Goal: Task Accomplishment & Management: Manage account settings

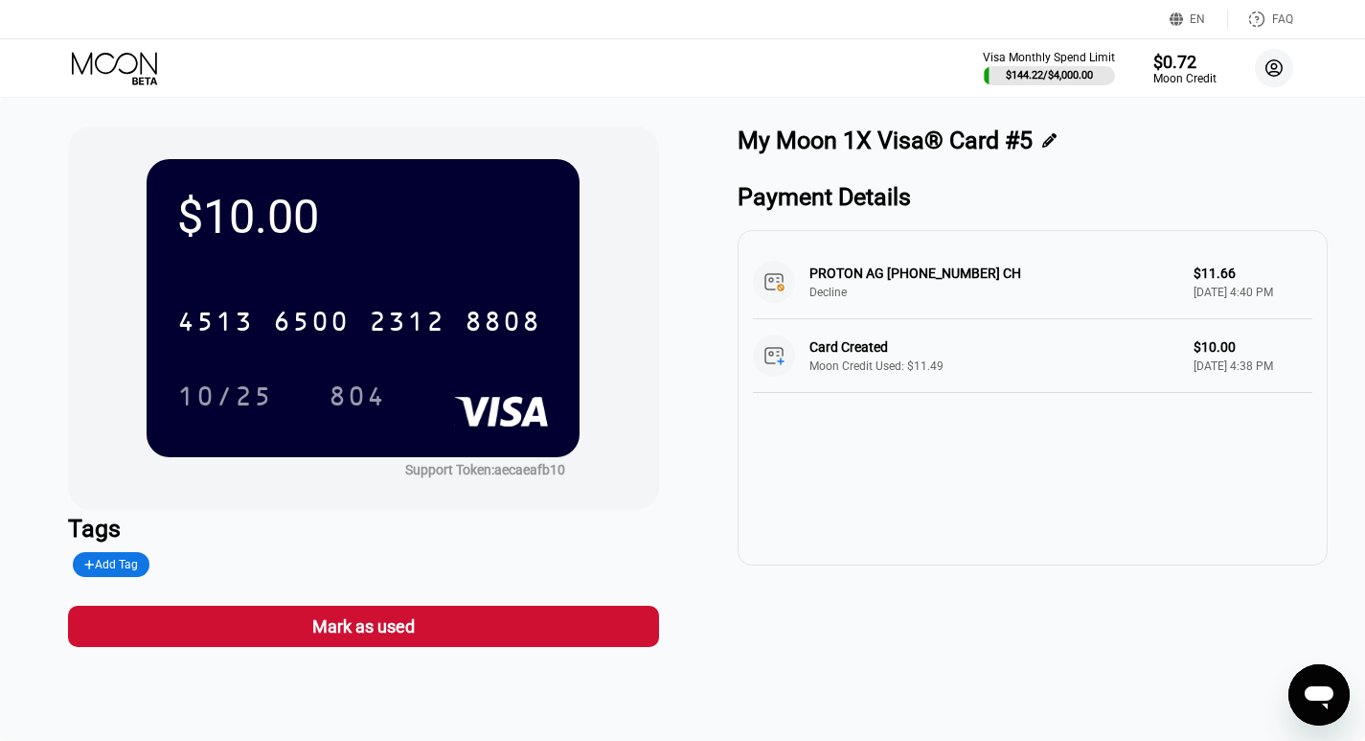
click at [1273, 66] on icon at bounding box center [1275, 68] width 11 height 11
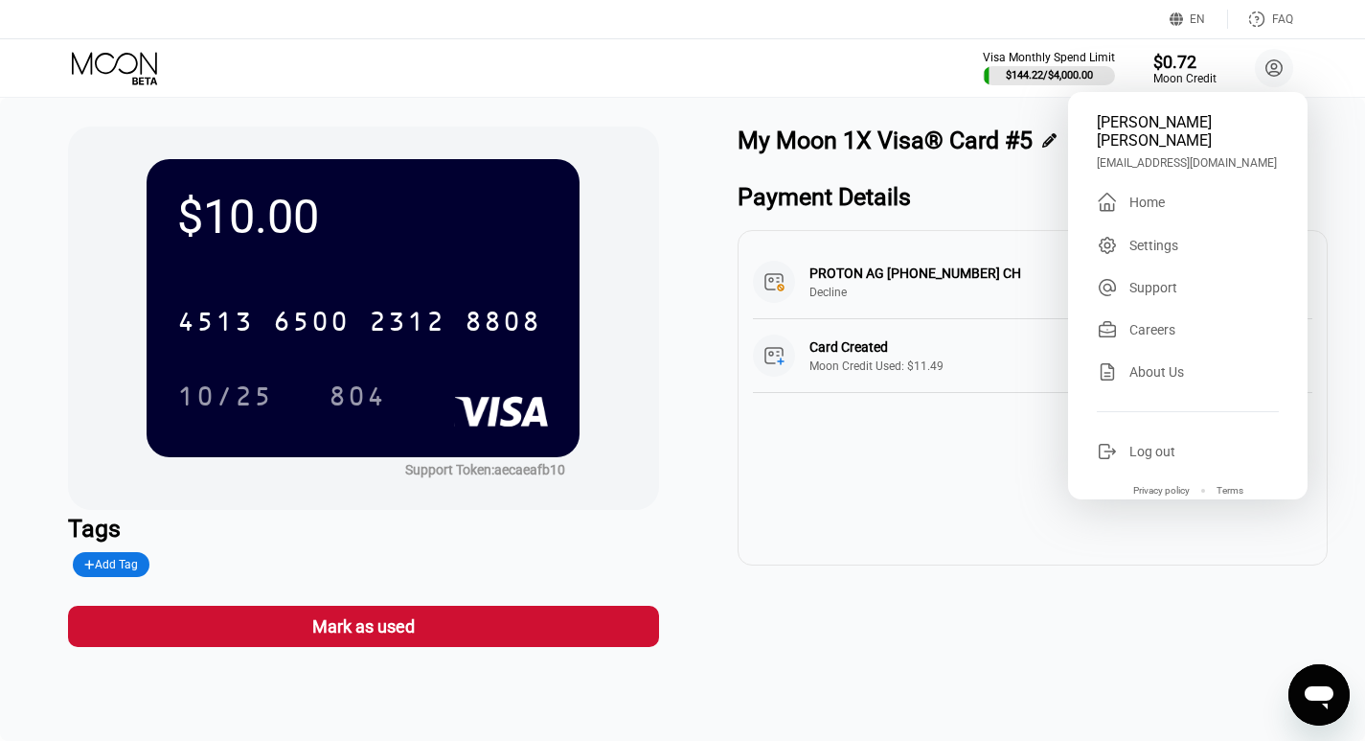
click at [1150, 444] on div "Log out" at bounding box center [1153, 451] width 46 height 15
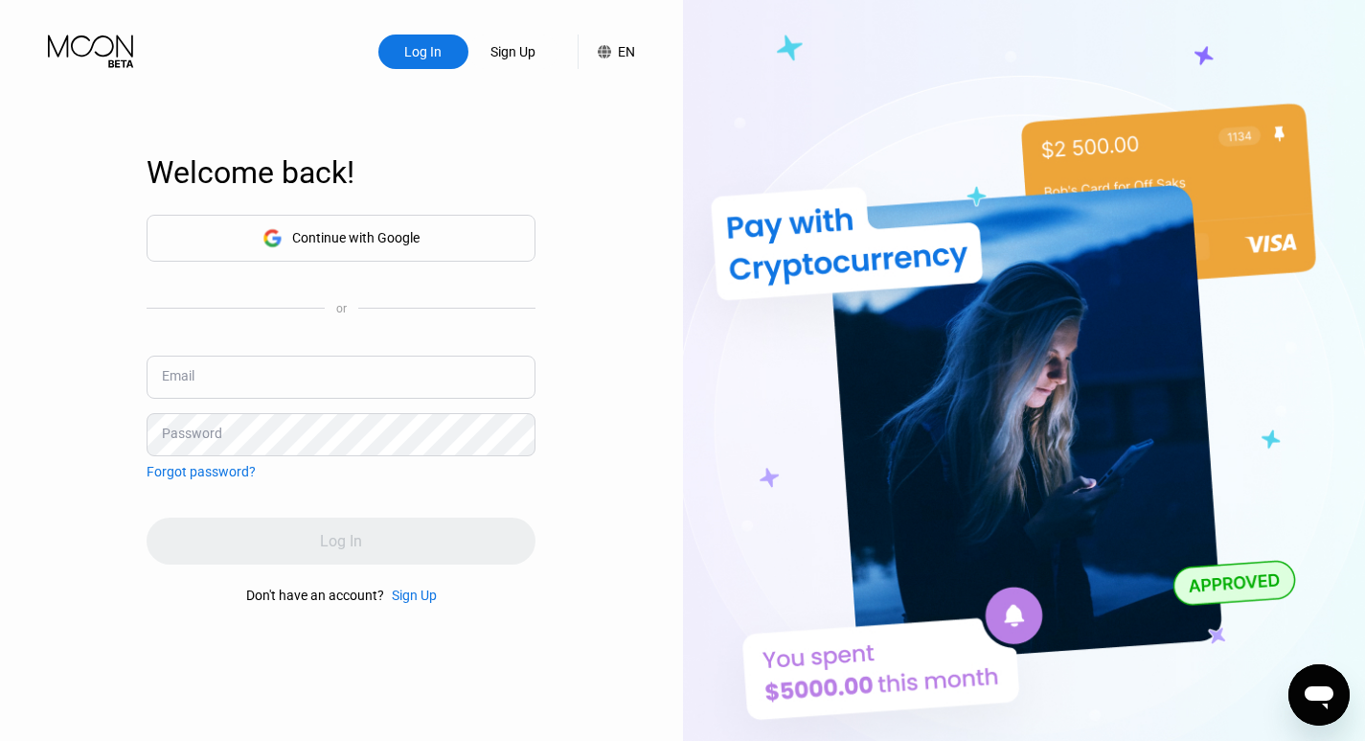
type input "chrisalex708@gmail.com"
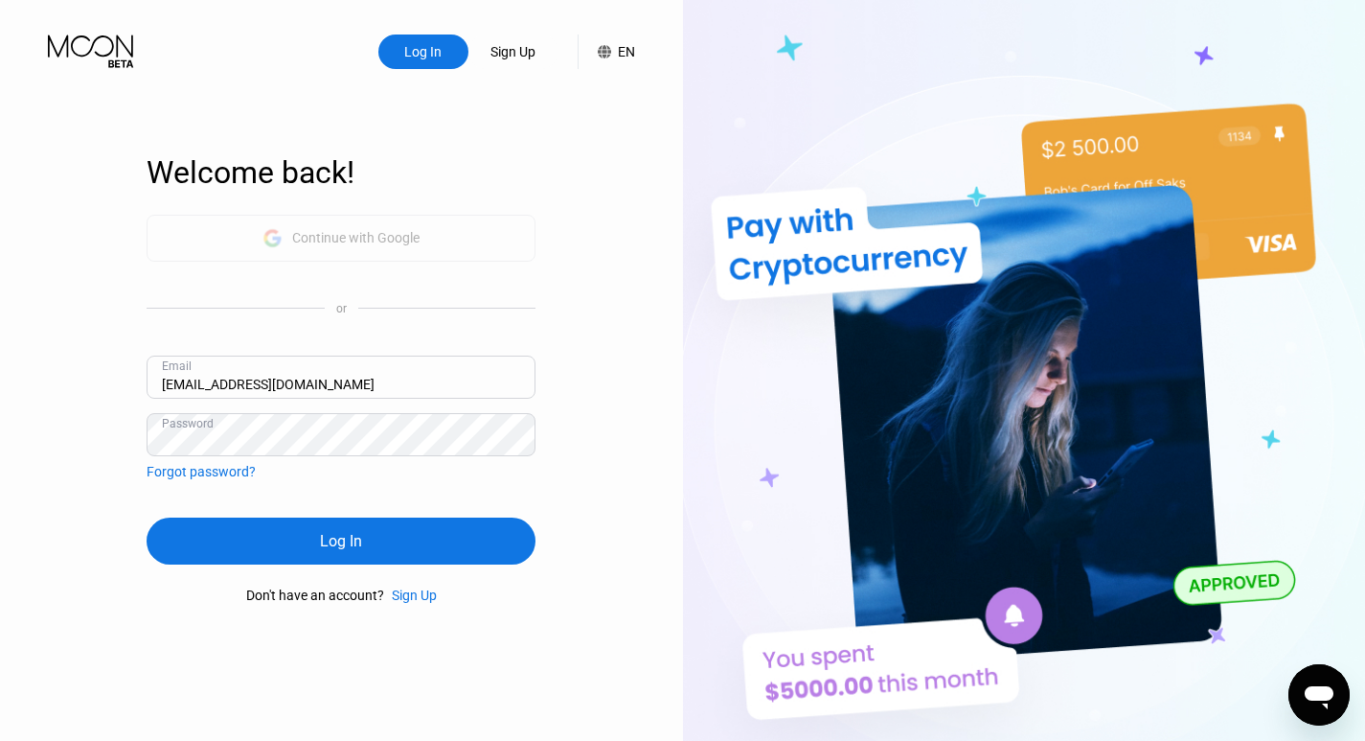
click at [411, 240] on div "Continue with Google" at bounding box center [355, 237] width 127 height 15
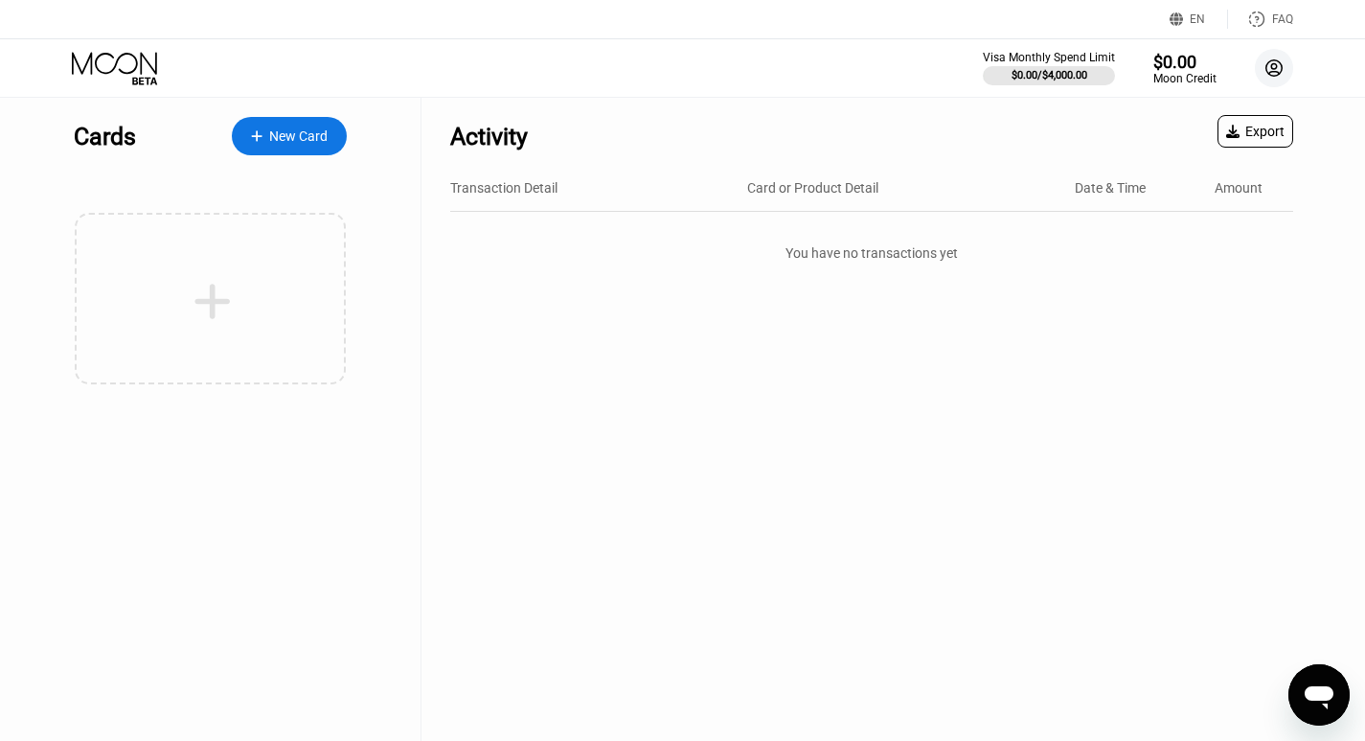
click at [1282, 63] on circle at bounding box center [1274, 68] width 38 height 38
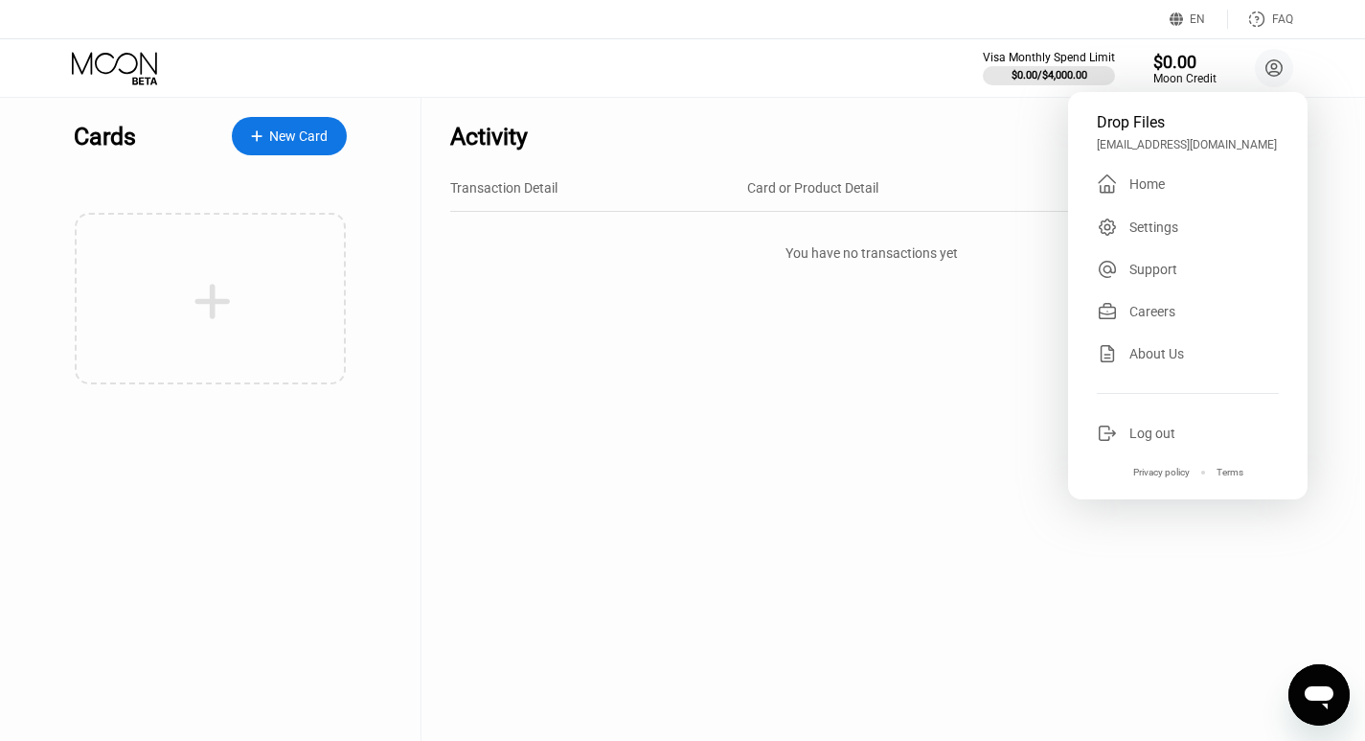
click at [1157, 230] on div "Settings" at bounding box center [1154, 226] width 49 height 15
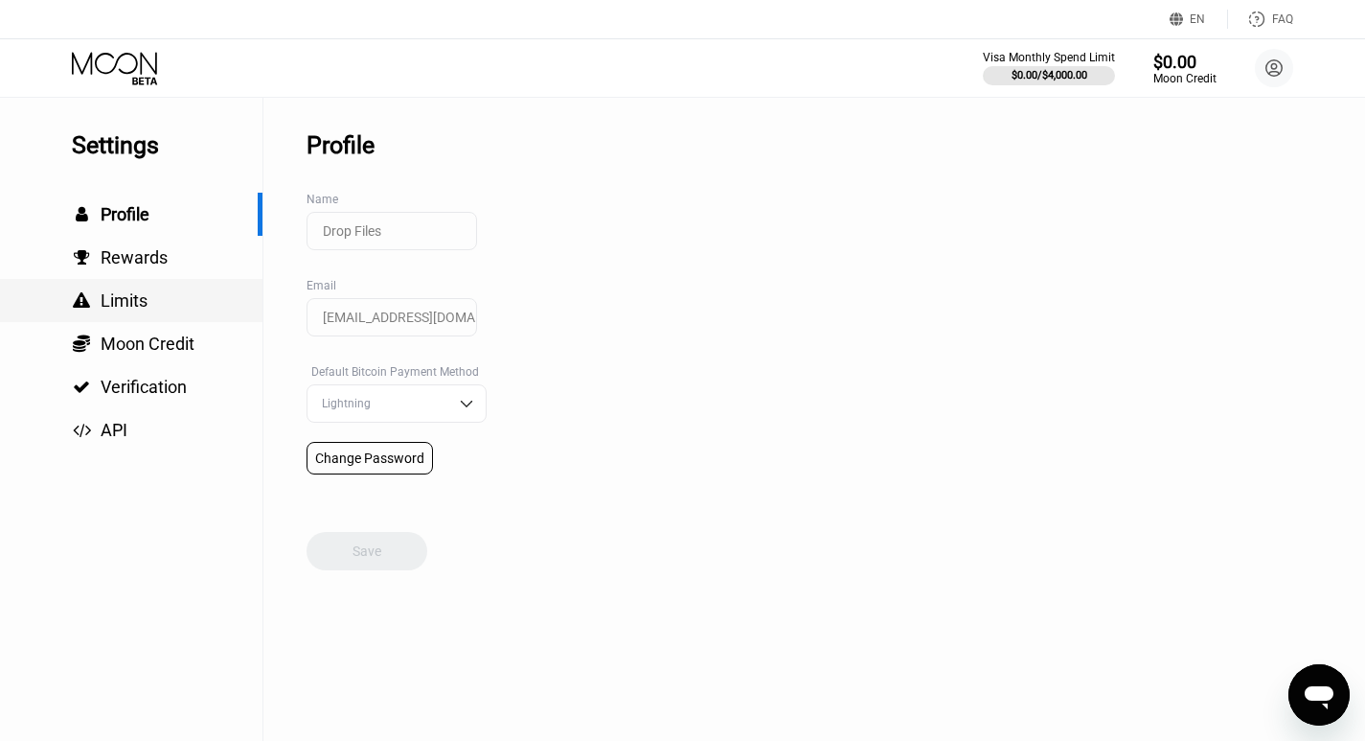
click at [126, 309] on span "Limits" at bounding box center [124, 300] width 47 height 20
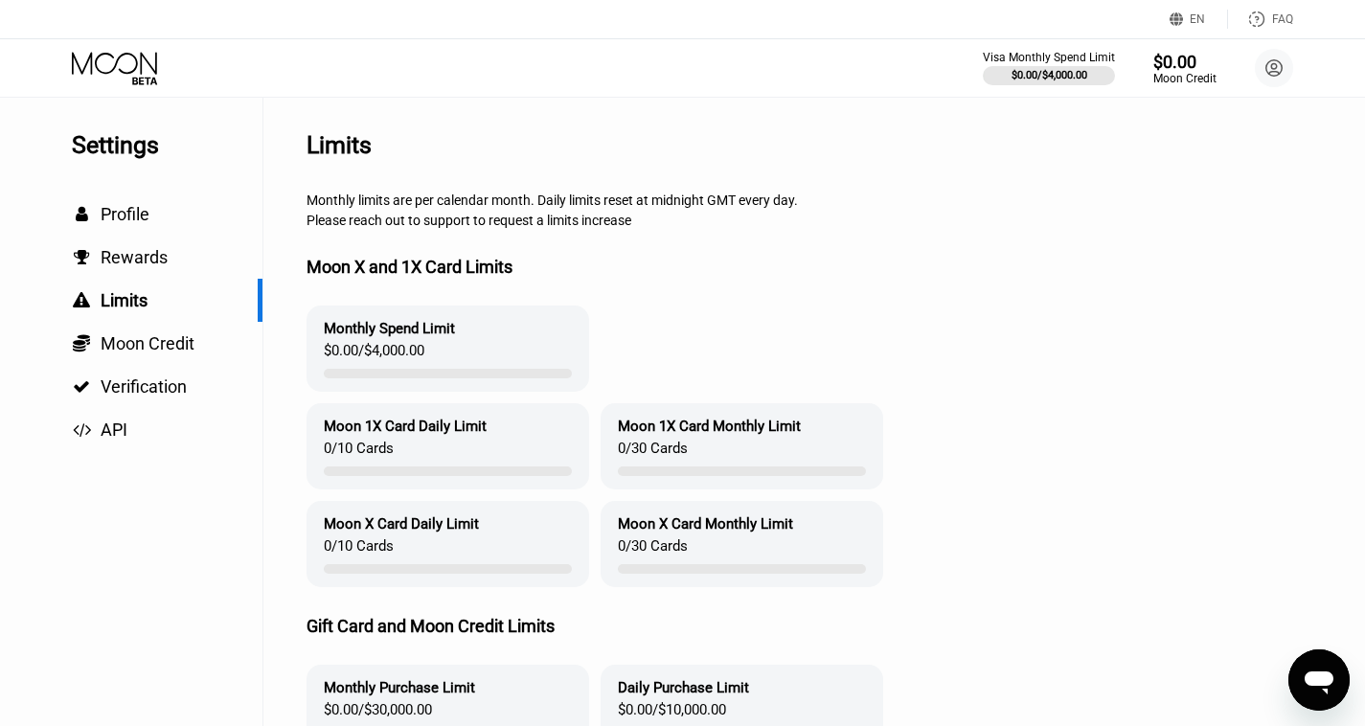
click at [88, 56] on icon at bounding box center [116, 69] width 89 height 34
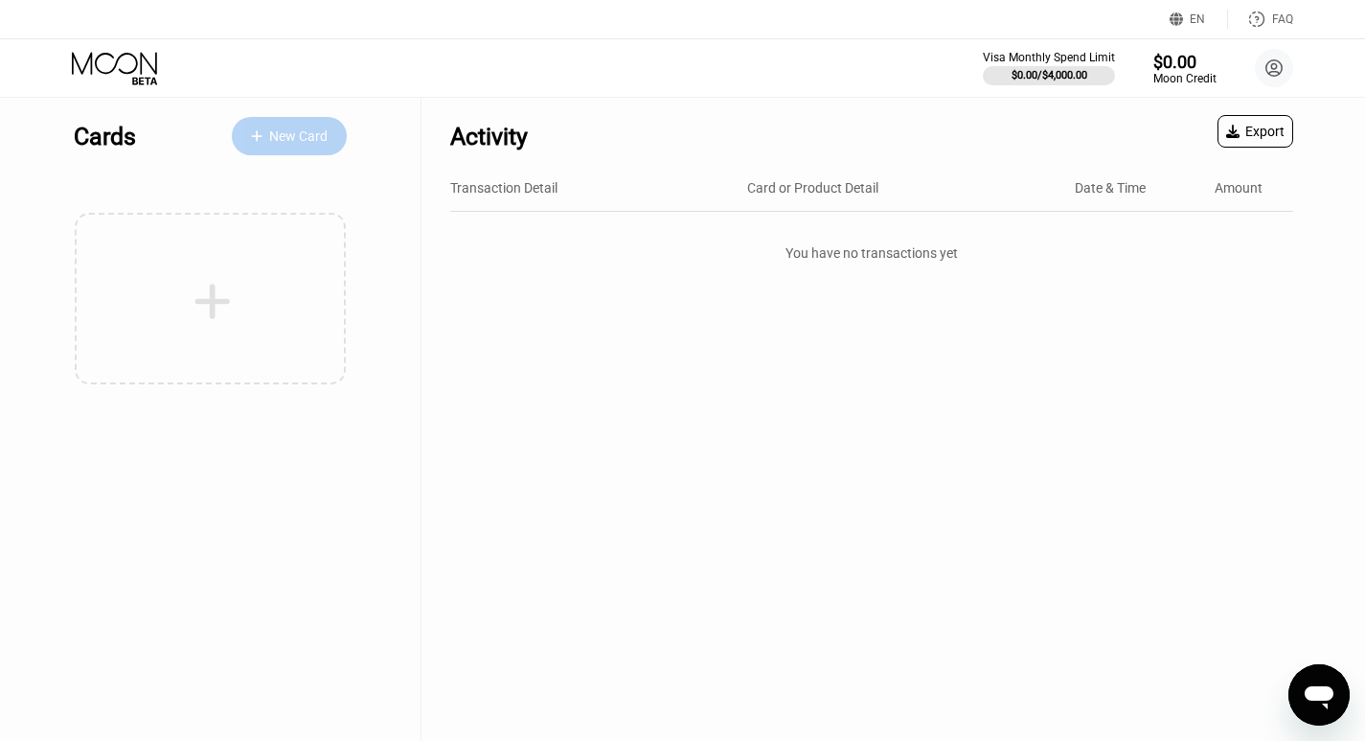
click at [270, 139] on div "New Card" at bounding box center [298, 136] width 58 height 16
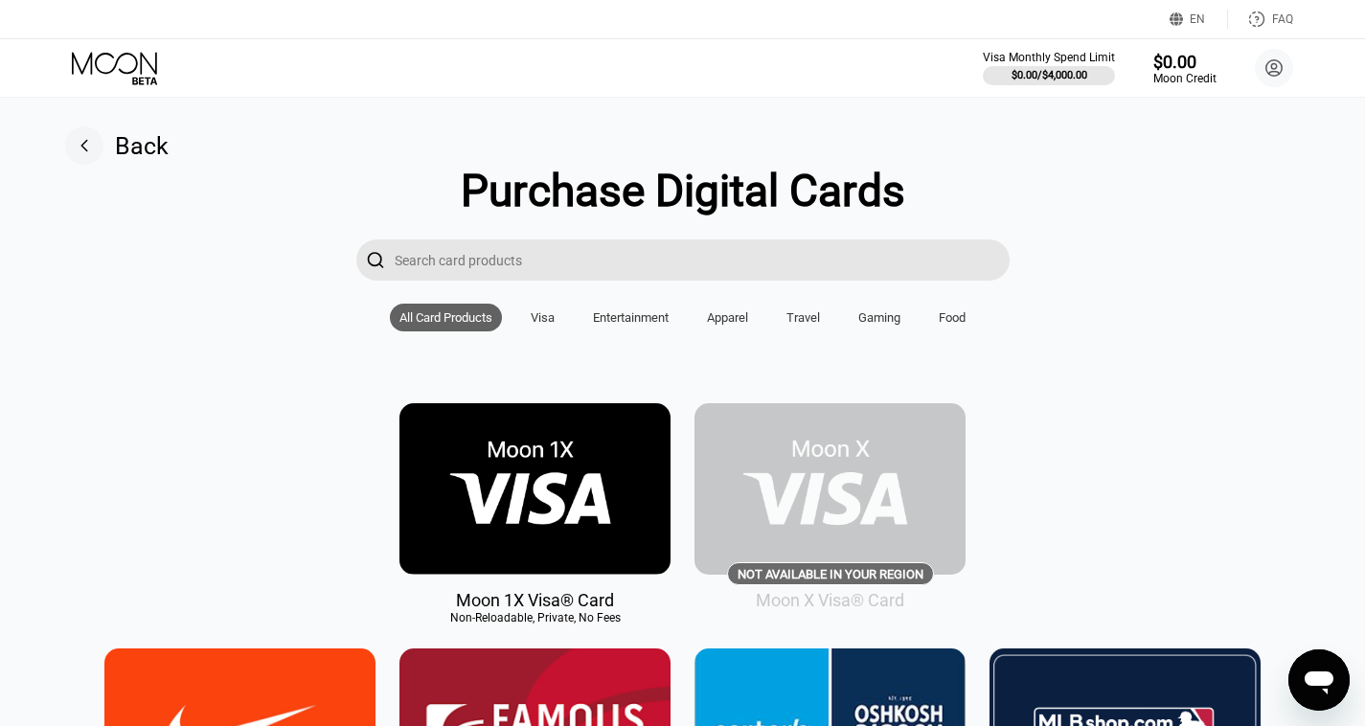
click at [80, 148] on rect at bounding box center [84, 145] width 38 height 38
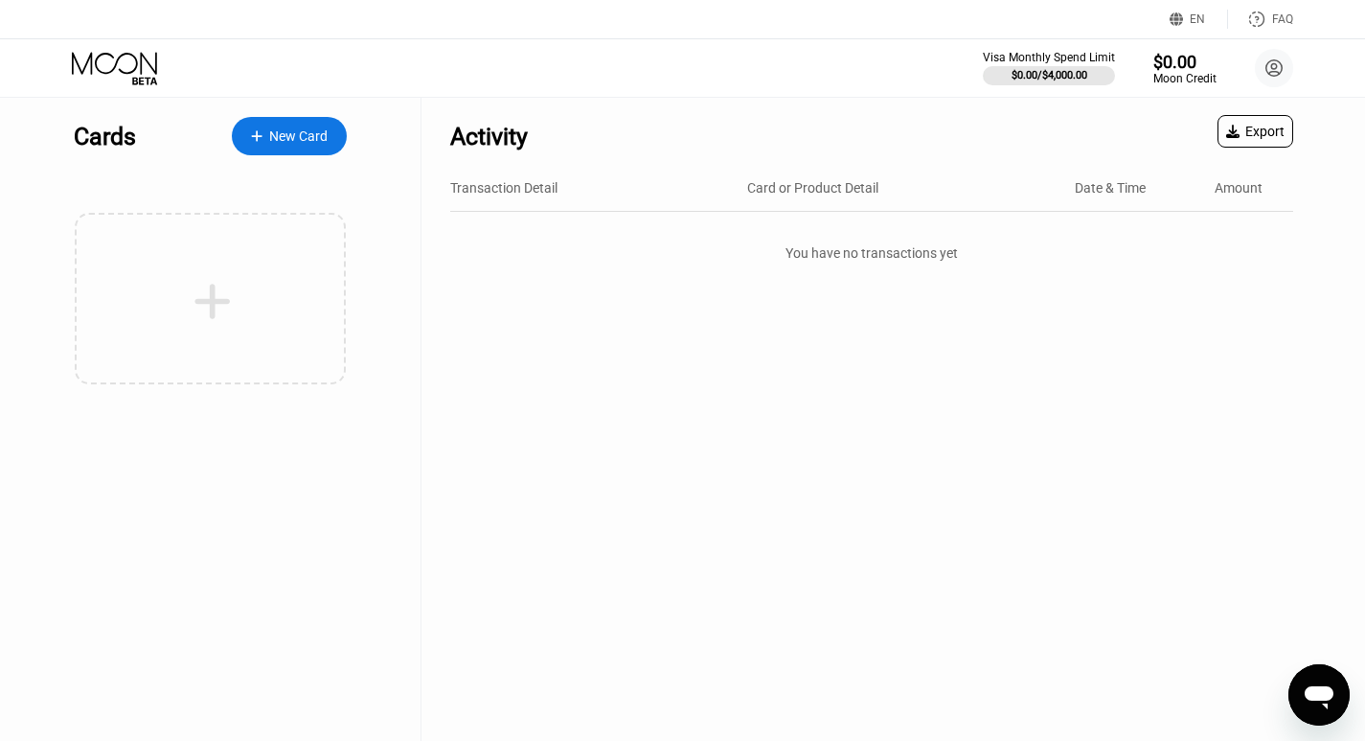
click at [96, 67] on icon at bounding box center [114, 63] width 85 height 22
click at [305, 132] on div "New Card" at bounding box center [298, 136] width 58 height 16
